Goal: Task Accomplishment & Management: Complete application form

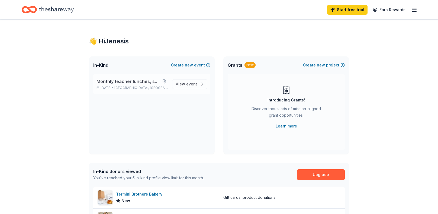
click at [141, 82] on span "Monthly teacher lunches, snacks, breakfast" at bounding box center [129, 81] width 64 height 7
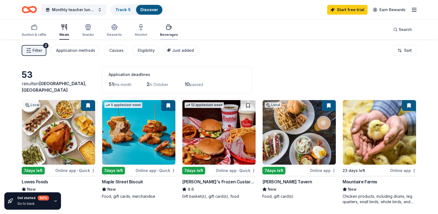
click at [167, 34] on div "Beverages" at bounding box center [169, 35] width 18 height 4
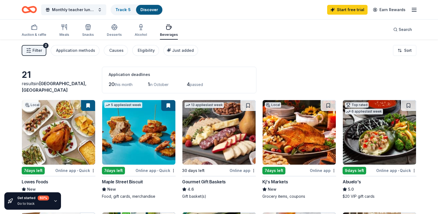
click at [151, 9] on link "Discover" at bounding box center [150, 9] width 18 height 5
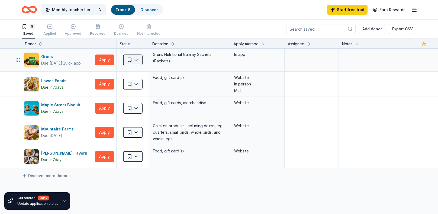
click at [136, 59] on html "Monthly teacher lunches, snacks, breakfast Track · 5 Discover Start free trial …" at bounding box center [219, 107] width 438 height 214
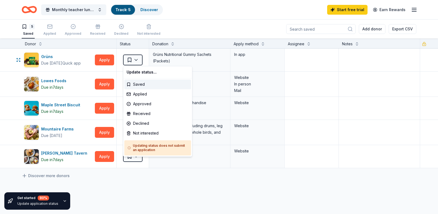
click at [136, 59] on html "Monthly teacher lunches, snacks, breakfast Track · 5 Discover Start free trial …" at bounding box center [219, 107] width 438 height 214
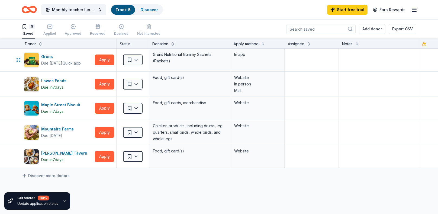
click at [136, 59] on html "Monthly teacher lunches, snacks, breakfast Track · 5 Discover Start free trial …" at bounding box center [219, 107] width 438 height 214
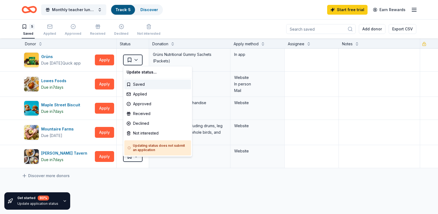
click at [135, 59] on html "Monthly teacher lunches, snacks, breakfast Track · 5 Discover Start free trial …" at bounding box center [219, 107] width 438 height 214
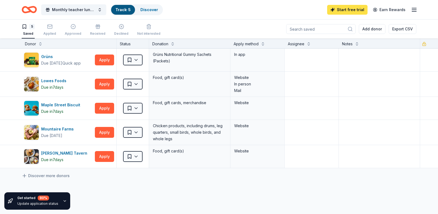
click at [350, 10] on link "Start free trial" at bounding box center [347, 10] width 40 height 10
click at [339, 10] on link "Start free trial" at bounding box center [347, 10] width 40 height 10
click at [34, 9] on icon "Home" at bounding box center [29, 9] width 15 height 13
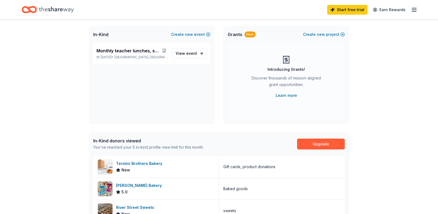
scroll to position [32, 0]
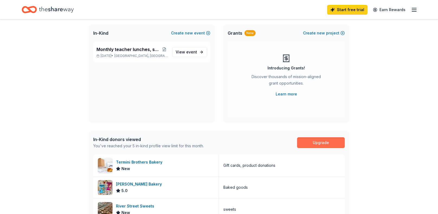
click at [322, 142] on link "Upgrade" at bounding box center [321, 142] width 48 height 11
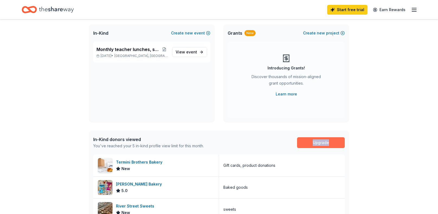
click at [322, 142] on link "Upgrade" at bounding box center [321, 142] width 48 height 11
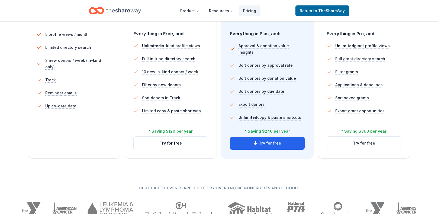
scroll to position [159, 0]
click at [281, 145] on button "Try for free" at bounding box center [267, 142] width 75 height 13
click at [262, 140] on button "Try for free" at bounding box center [267, 142] width 75 height 13
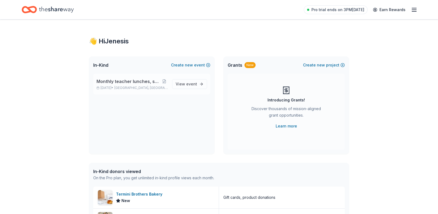
click at [126, 86] on span "[GEOGRAPHIC_DATA], [GEOGRAPHIC_DATA]" at bounding box center [140, 88] width 53 height 4
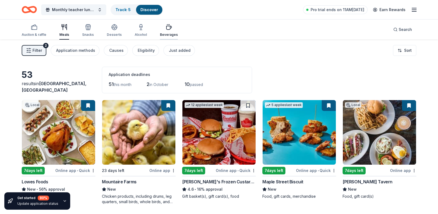
click at [166, 28] on icon "button" at bounding box center [169, 27] width 7 height 7
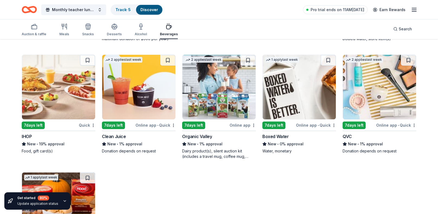
scroll to position [394, 0]
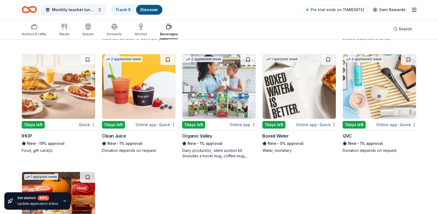
click at [125, 137] on div "Clean Juice" at bounding box center [114, 136] width 24 height 7
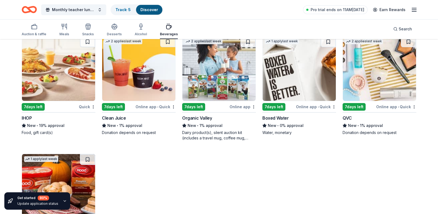
scroll to position [404, 0]
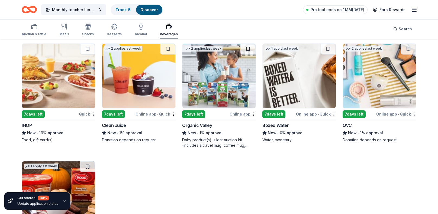
click at [282, 98] on img at bounding box center [299, 76] width 73 height 65
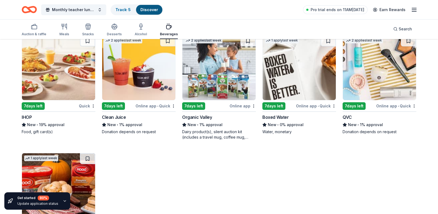
scroll to position [461, 0]
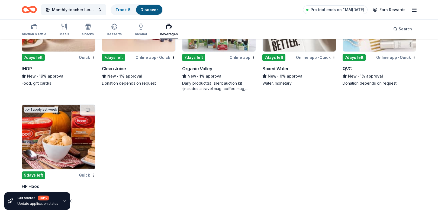
click at [66, 166] on img at bounding box center [58, 137] width 73 height 65
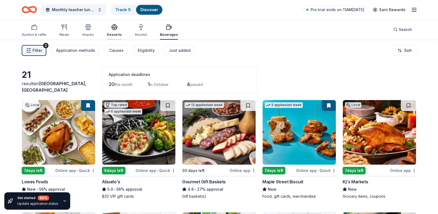
click at [109, 34] on div "Desserts" at bounding box center [114, 35] width 15 height 4
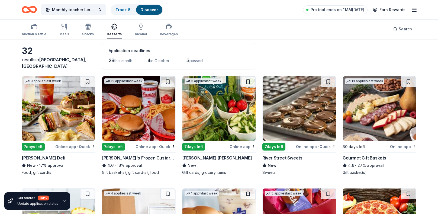
scroll to position [24, 0]
click at [292, 142] on div "7 days left Online app • Quick River Street Sweets New Sweets" at bounding box center [300, 125] width 74 height 99
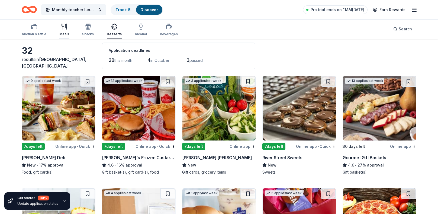
click at [62, 29] on icon "button" at bounding box center [64, 26] width 7 height 7
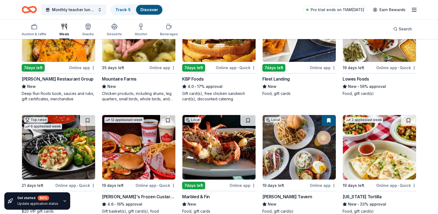
scroll to position [105, 0]
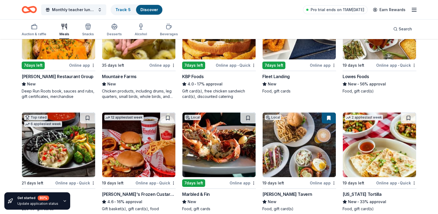
click at [147, 91] on div "Chicken products, including drums, leg quarters, small birds, whole birds, and …" at bounding box center [139, 93] width 74 height 11
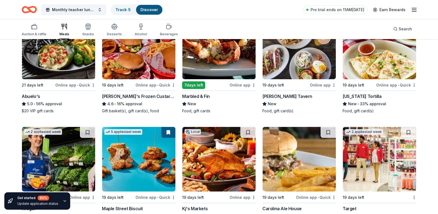
scroll to position [0, 0]
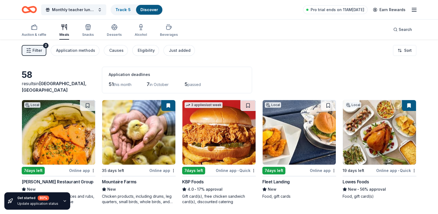
click at [412, 10] on icon "button" at bounding box center [414, 10] width 7 height 7
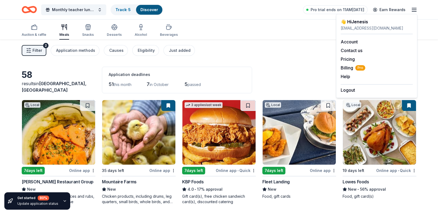
click at [232, 13] on div "Monthly teacher lunches, snacks, breakfast Track · 5 Discover Pro trial ends on…" at bounding box center [219, 9] width 395 height 13
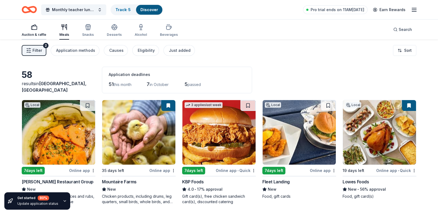
click at [31, 30] on icon "button" at bounding box center [34, 27] width 7 height 7
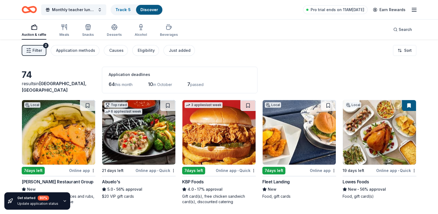
click at [202, 84] on span "passed" at bounding box center [196, 84] width 13 height 5
click at [36, 51] on span "Filter" at bounding box center [37, 50] width 9 height 7
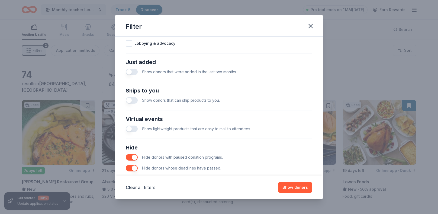
scroll to position [214, 0]
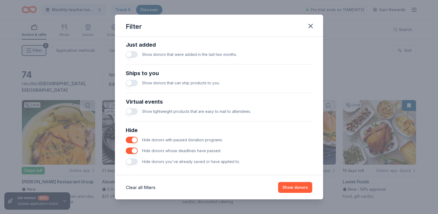
click at [133, 137] on button "button" at bounding box center [132, 140] width 12 height 7
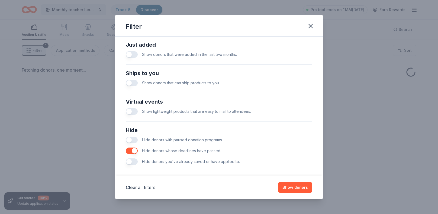
click at [134, 148] on button "button" at bounding box center [132, 151] width 12 height 7
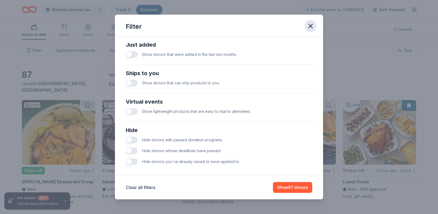
click at [312, 23] on icon "button" at bounding box center [311, 26] width 8 height 8
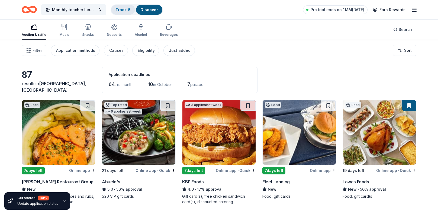
click at [122, 9] on link "Track · 5" at bounding box center [123, 9] width 15 height 5
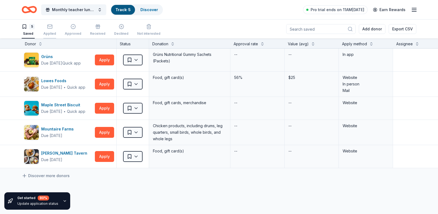
click at [52, 32] on div "Applied" at bounding box center [49, 33] width 13 height 4
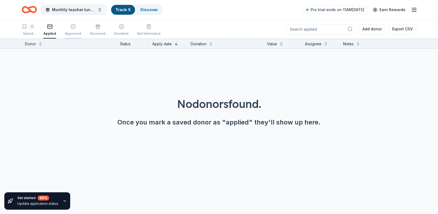
click at [69, 36] on button "Approved" at bounding box center [73, 30] width 17 height 17
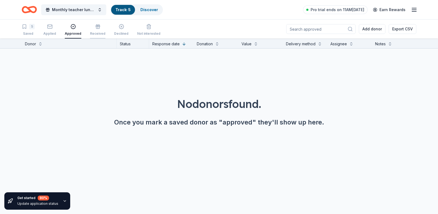
click at [93, 33] on div "Received" at bounding box center [97, 33] width 15 height 4
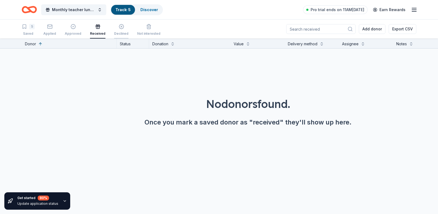
click at [114, 33] on div "Declined" at bounding box center [121, 33] width 14 height 4
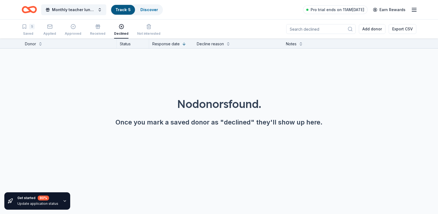
click at [133, 34] on div "5 Saved Applied Approved Received Declined Not interested" at bounding box center [91, 30] width 139 height 17
click at [142, 33] on div "Not interested" at bounding box center [148, 33] width 23 height 4
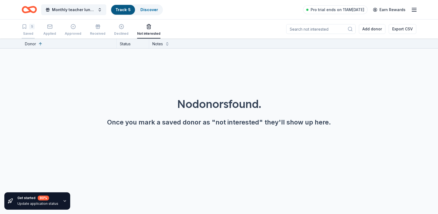
click at [29, 32] on div "Saved" at bounding box center [28, 33] width 13 height 4
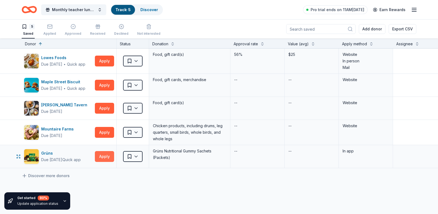
click at [100, 159] on button "Apply" at bounding box center [104, 156] width 19 height 11
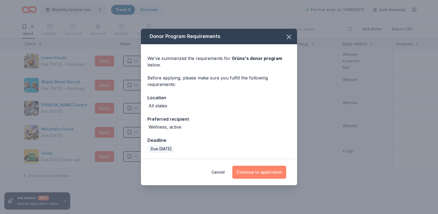
click at [247, 173] on button "Continue to application" at bounding box center [259, 172] width 54 height 13
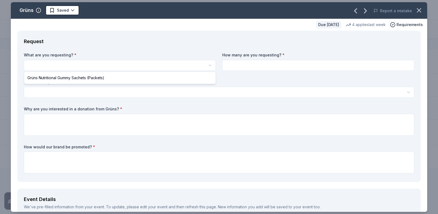
click at [209, 65] on html "Monthly teacher lunches, snacks, breakfast Track · 5 Discover Pro trial ends on…" at bounding box center [219, 107] width 438 height 214
select select "Grüns Nutritional Gummy Sachets (Packets)"
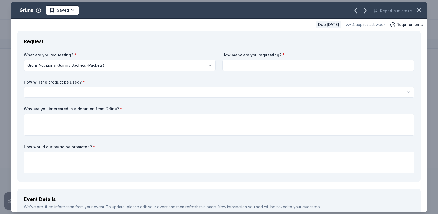
click at [246, 68] on input at bounding box center [318, 65] width 192 height 11
type input "100"
click at [65, 91] on html "Monthly teacher lunches, snacks, breakfast Track · 5 Discover Pro trial ends on…" at bounding box center [219, 107] width 438 height 214
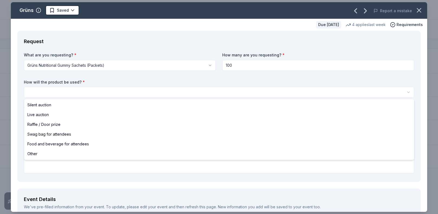
select select "other"
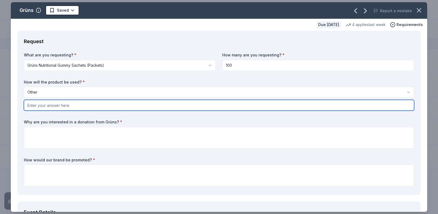
click at [44, 104] on input "text" at bounding box center [219, 105] width 391 height 11
type input "Thank you to our teachers and support staff"
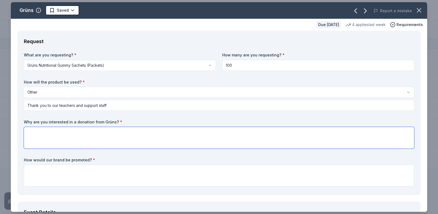
click at [40, 132] on textarea at bounding box center [219, 138] width 391 height 22
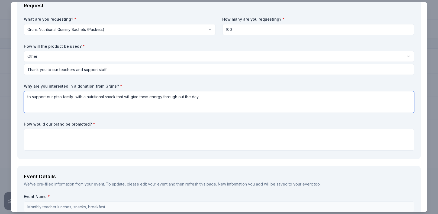
scroll to position [36, 0]
type textarea "to support our ptso family with a nutritional snack that will give them energy …"
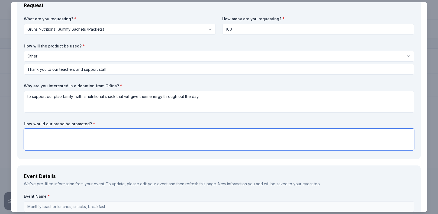
click at [63, 136] on textarea at bounding box center [219, 140] width 391 height 22
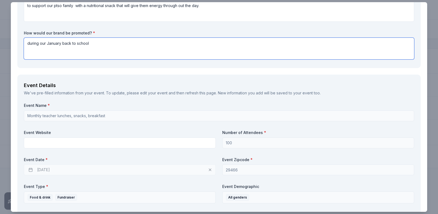
scroll to position [128, 0]
type textarea "during our January back to school"
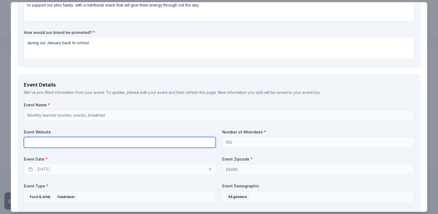
click at [58, 142] on input "text" at bounding box center [120, 142] width 192 height 11
type input "https://cario,ccsdschools.com"
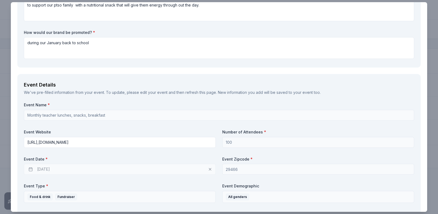
click at [73, 168] on div "10/28/2025" at bounding box center [120, 169] width 192 height 11
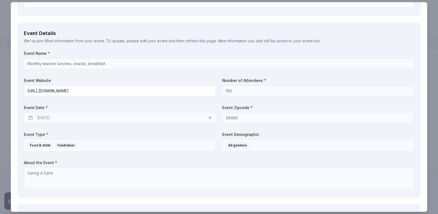
scroll to position [180, 0]
click at [142, 124] on div "Event Name * Monthly teacher lunches, snacks, breakfast Event Website https://c…" at bounding box center [219, 120] width 391 height 141
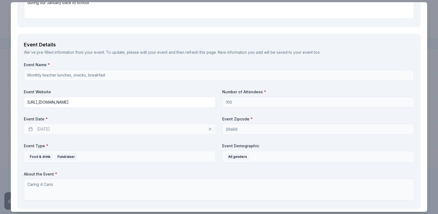
click at [29, 127] on div "10/28/2025" at bounding box center [120, 129] width 192 height 11
click at [46, 119] on label "Event Date *" at bounding box center [120, 118] width 192 height 5
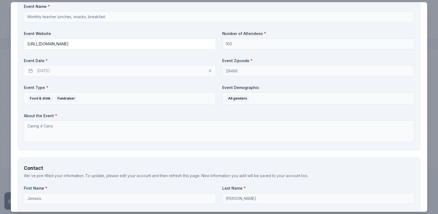
scroll to position [228, 0]
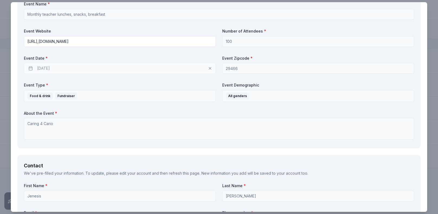
click at [31, 67] on div "10/28/2025" at bounding box center [120, 68] width 192 height 11
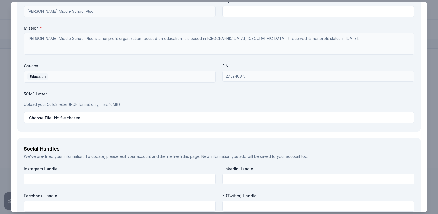
scroll to position [569, 0]
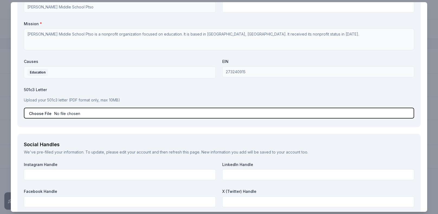
click at [56, 113] on input "file" at bounding box center [219, 113] width 391 height 11
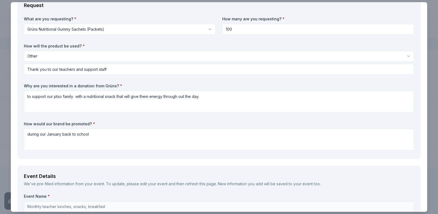
scroll to position [36, 0]
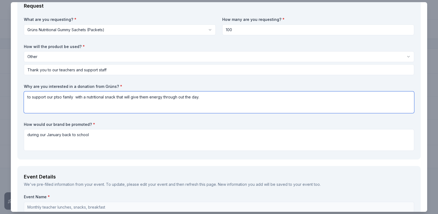
click at [184, 96] on textarea "to support our ptso family with a nutritional snack that will give them energy …" at bounding box center [219, 102] width 391 height 22
click at [178, 97] on textarea "to support our ptso family with a nutritional snack that will give them energy …" at bounding box center [219, 102] width 391 height 22
click at [60, 97] on textarea "to support our ptso family with a nutritional snack that will give them energy …" at bounding box center [219, 102] width 391 height 22
click at [49, 110] on textarea "to support our ptso family with a nutritional snack that will give them energy …" at bounding box center [219, 102] width 391 height 22
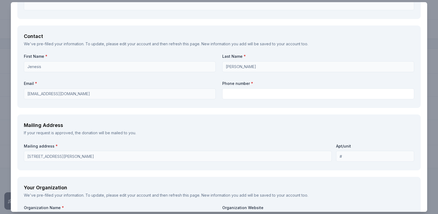
scroll to position [359, 0]
type textarea "to support our ptso family with a nutritional snack that will give them energy …"
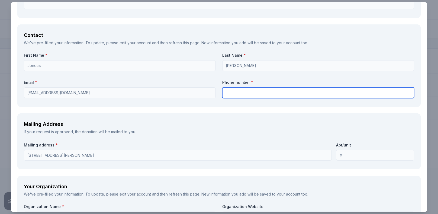
click at [231, 90] on input "text" at bounding box center [318, 92] width 192 height 11
type input "9254081424"
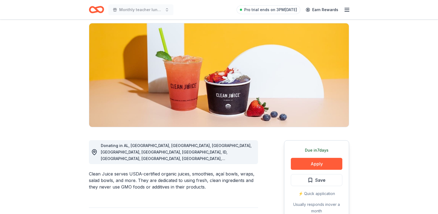
scroll to position [39, 0]
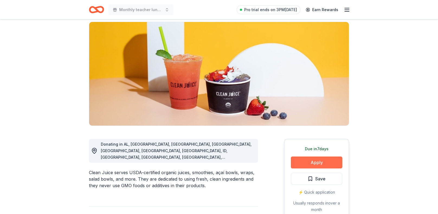
click at [305, 162] on button "Apply" at bounding box center [317, 163] width 52 height 12
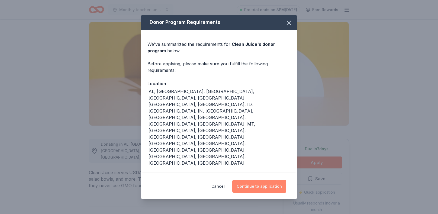
click at [256, 180] on button "Continue to application" at bounding box center [259, 186] width 54 height 13
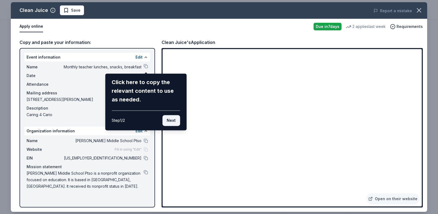
click at [168, 123] on button "Next" at bounding box center [171, 120] width 18 height 11
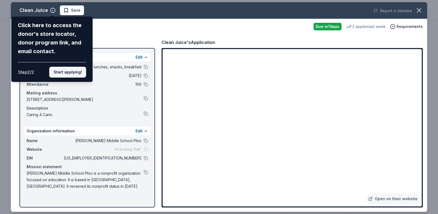
click at [54, 77] on button "Start applying!" at bounding box center [67, 72] width 37 height 11
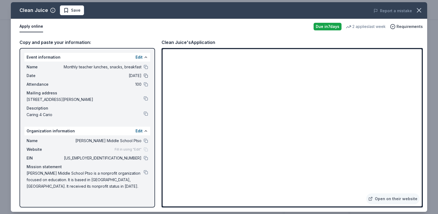
click at [146, 77] on button at bounding box center [146, 76] width 4 height 4
click at [132, 75] on span "10/17/25" at bounding box center [102, 75] width 79 height 7
click at [144, 56] on div "Edit" at bounding box center [142, 57] width 12 height 7
click at [139, 56] on button "Edit" at bounding box center [139, 57] width 7 height 7
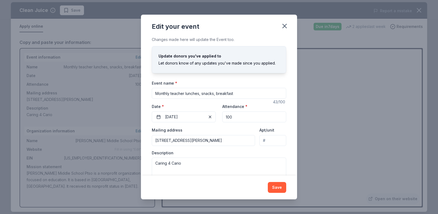
scroll to position [15, 0]
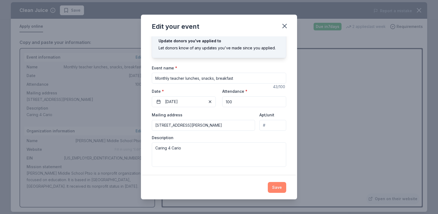
click at [282, 189] on button "Save" at bounding box center [277, 187] width 18 height 11
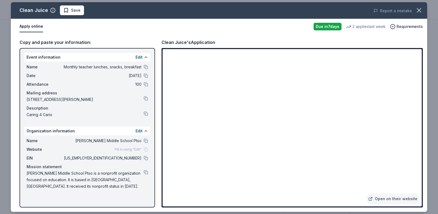
click at [136, 76] on span "10/17/25" at bounding box center [102, 75] width 79 height 7
click at [141, 58] on button "Edit" at bounding box center [139, 57] width 7 height 7
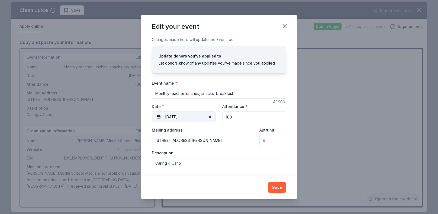
click at [196, 117] on button "10/17/2025" at bounding box center [184, 116] width 64 height 11
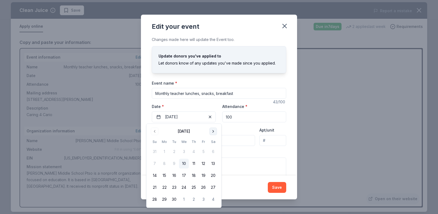
click at [211, 131] on button "Go to next month" at bounding box center [214, 132] width 8 height 8
click at [183, 198] on button "29" at bounding box center [184, 200] width 10 height 10
click at [272, 186] on button "Save" at bounding box center [277, 187] width 18 height 11
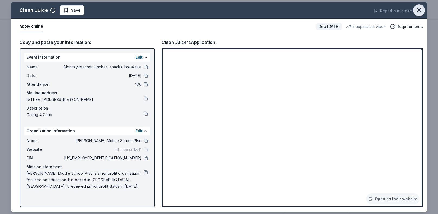
click at [419, 10] on icon "button" at bounding box center [419, 10] width 4 height 4
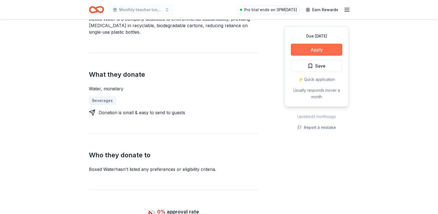
scroll to position [180, 0]
click at [314, 46] on button "Apply" at bounding box center [317, 50] width 52 height 12
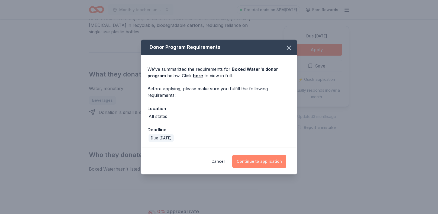
click at [260, 163] on button "Continue to application" at bounding box center [259, 161] width 54 height 13
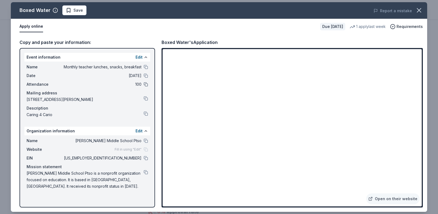
click at [146, 84] on button at bounding box center [146, 84] width 4 height 4
click at [138, 84] on span "100" at bounding box center [102, 84] width 79 height 7
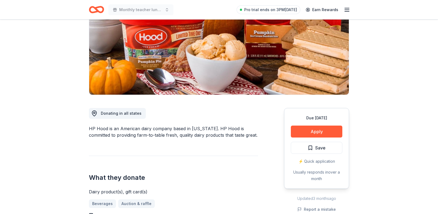
scroll to position [70, 0]
click at [303, 132] on button "Apply" at bounding box center [317, 131] width 52 height 12
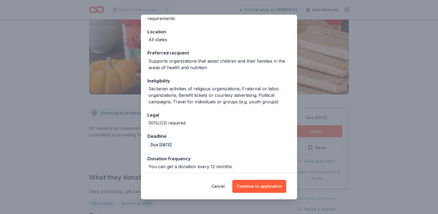
scroll to position [55, 0]
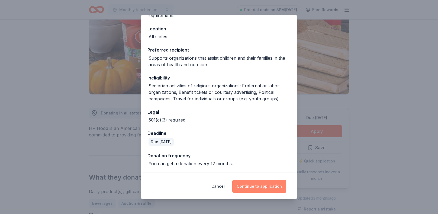
click at [260, 187] on button "Continue to application" at bounding box center [259, 186] width 54 height 13
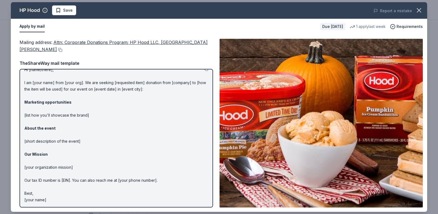
scroll to position [0, 0]
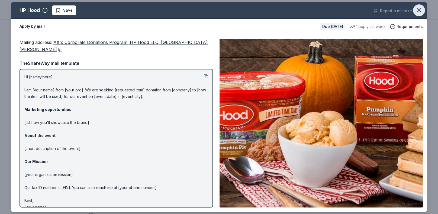
click at [420, 11] on icon "button" at bounding box center [419, 10] width 4 height 4
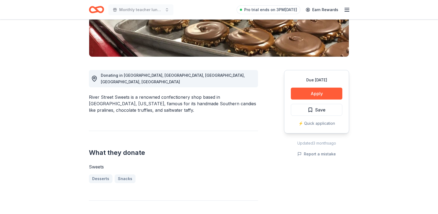
scroll to position [110, 0]
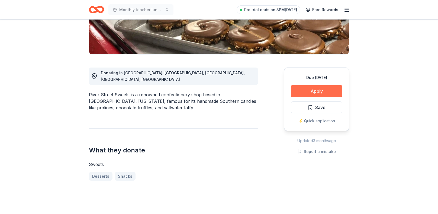
click at [317, 91] on button "Apply" at bounding box center [317, 91] width 52 height 12
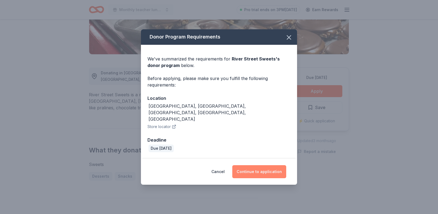
click at [263, 165] on button "Continue to application" at bounding box center [259, 171] width 54 height 13
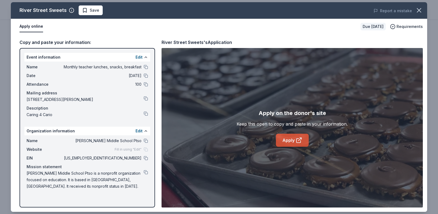
click at [287, 138] on link "Apply" at bounding box center [292, 140] width 33 height 13
click at [284, 140] on link "Apply" at bounding box center [292, 140] width 33 height 13
